Goal: Transaction & Acquisition: Book appointment/travel/reservation

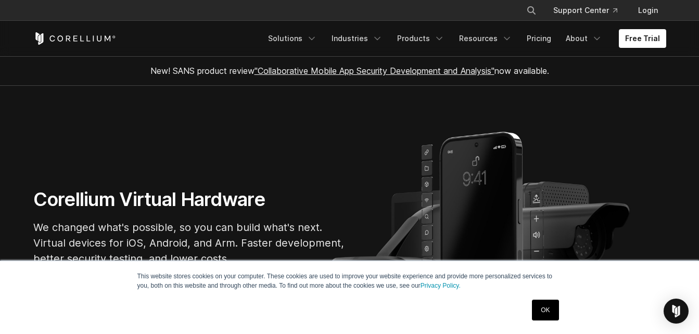
click at [540, 312] on link "OK" at bounding box center [545, 310] width 27 height 21
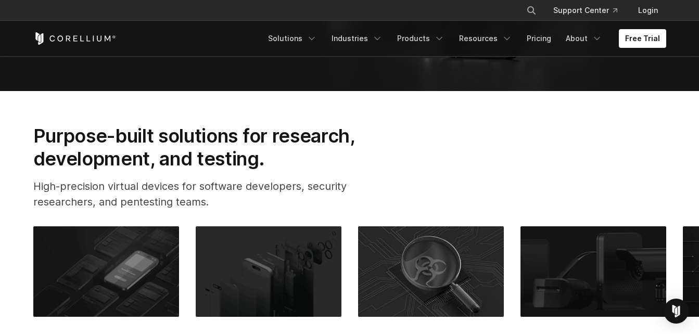
scroll to position [286, 0]
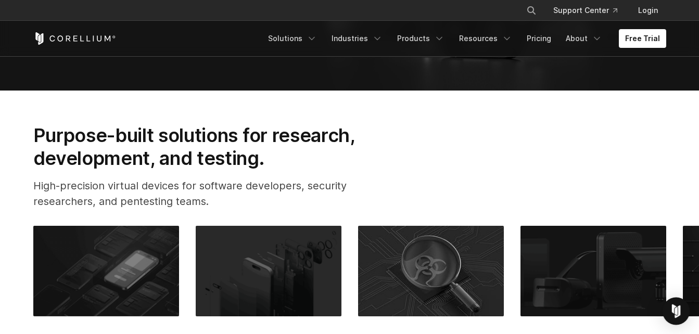
click at [674, 310] on img "Open Intercom Messenger" at bounding box center [676, 311] width 14 height 14
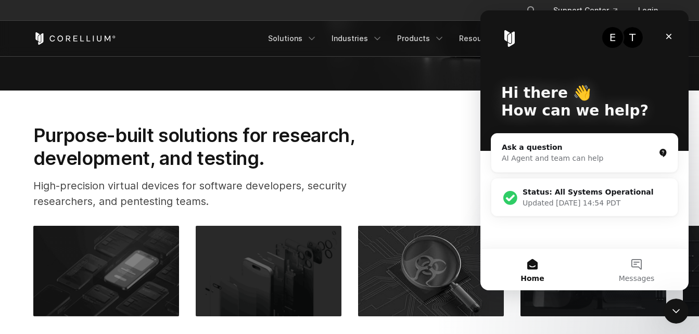
scroll to position [0, 0]
click at [400, 186] on div "Purpose-built solutions for research, development, and testing. High-precision …" at bounding box center [349, 171] width 653 height 94
click at [669, 313] on icon "Close Intercom Messenger" at bounding box center [674, 309] width 12 height 12
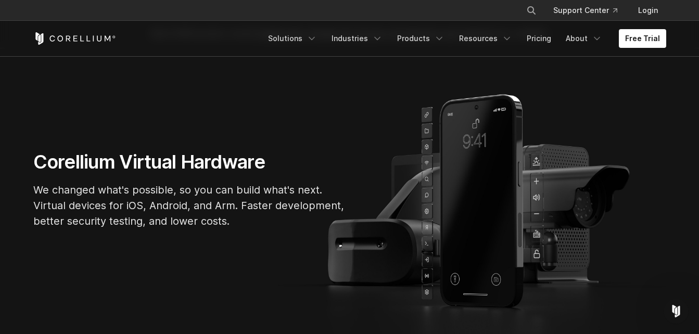
scroll to position [38, 0]
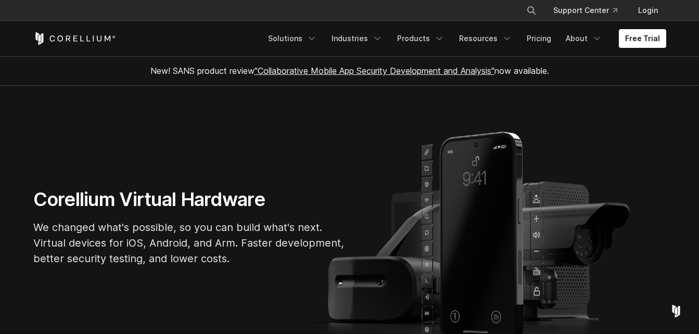
click at [349, 70] on link ""Collaborative Mobile App Security Development and Analysis"" at bounding box center [374, 71] width 240 height 10
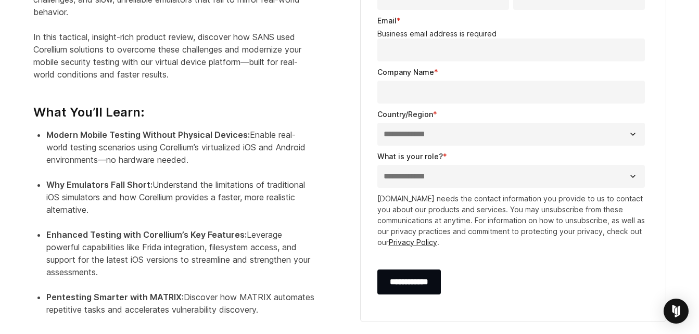
scroll to position [542, 0]
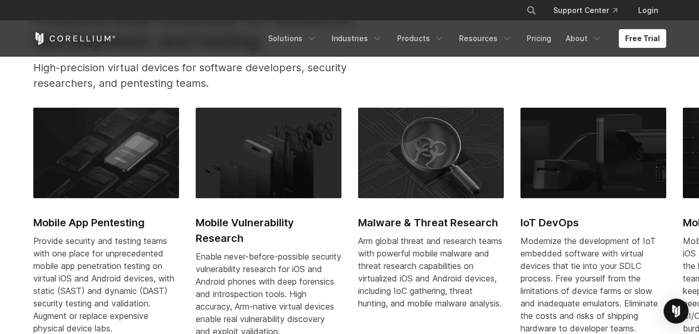
scroll to position [405, 0]
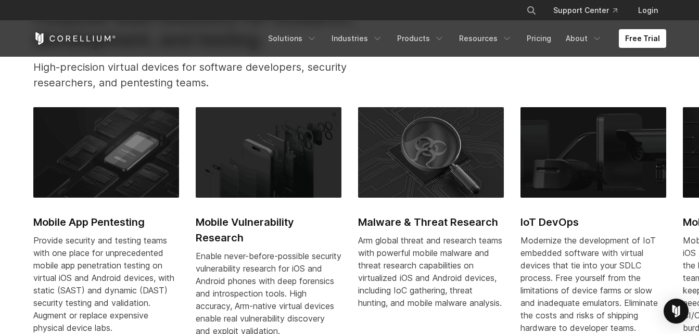
click at [106, 153] on img at bounding box center [106, 152] width 146 height 91
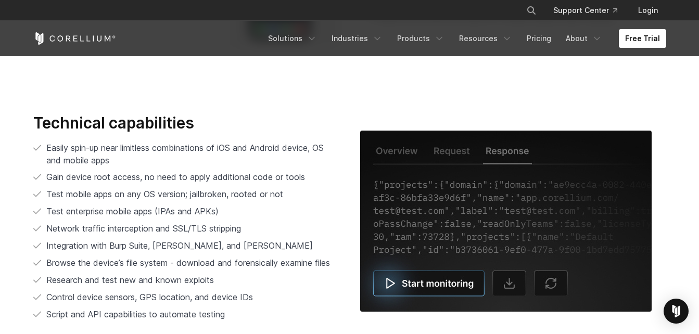
scroll to position [2000, 0]
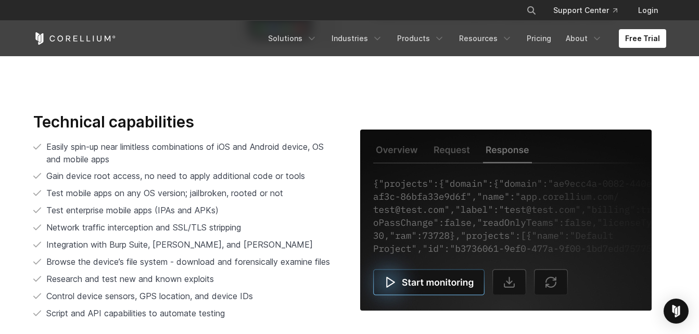
click at [438, 273] on img at bounding box center [505, 220] width 291 height 181
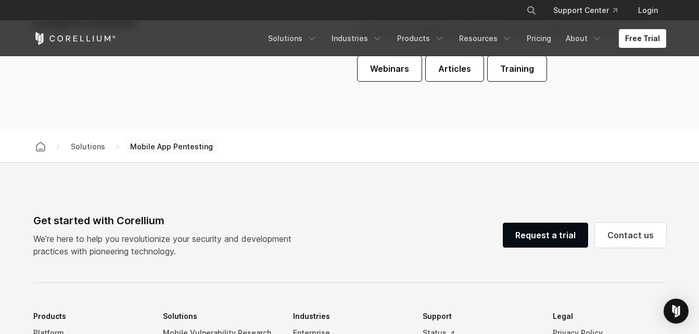
scroll to position [3012, 0]
click at [565, 237] on link "Request a trial" at bounding box center [545, 234] width 85 height 25
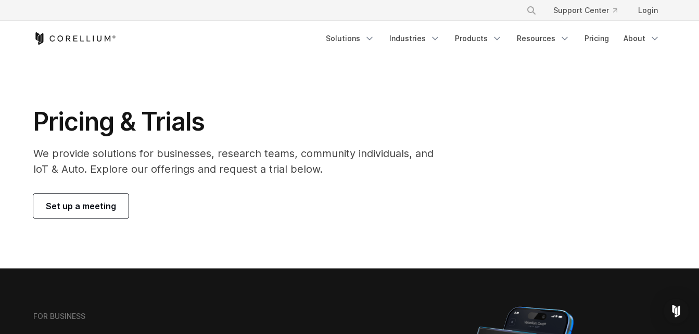
click at [66, 214] on link "Set up a meeting" at bounding box center [80, 206] width 95 height 25
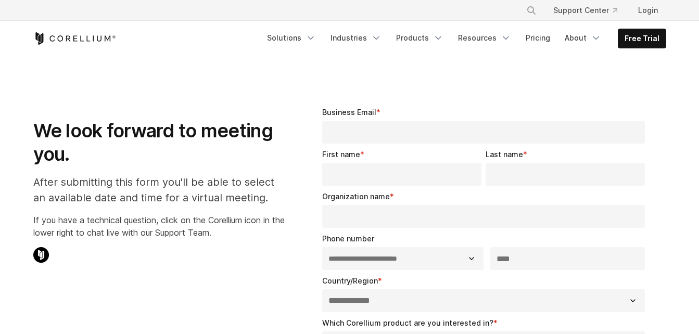
select select "**"
